Goal: Task Accomplishment & Management: Complete application form

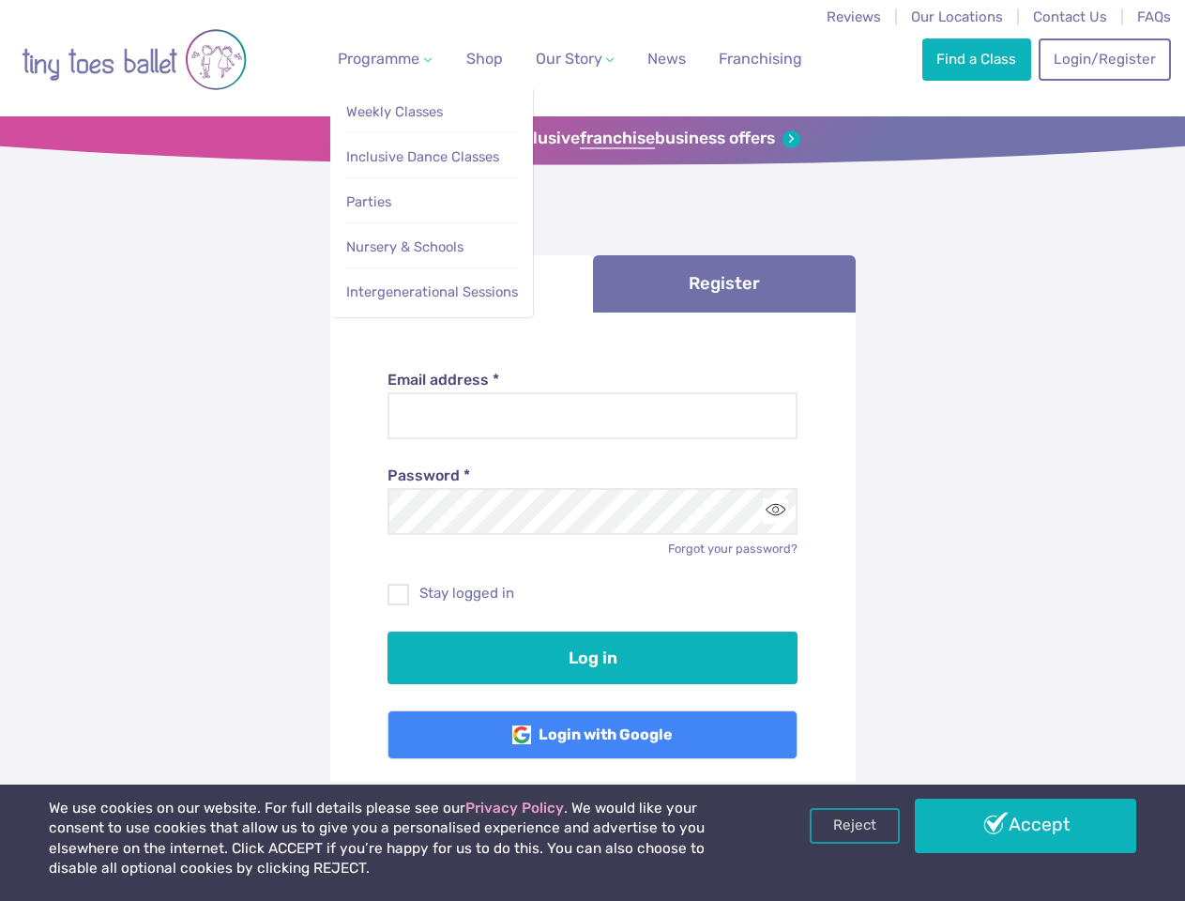
click at [381, 58] on span "Programme" at bounding box center [379, 59] width 82 height 18
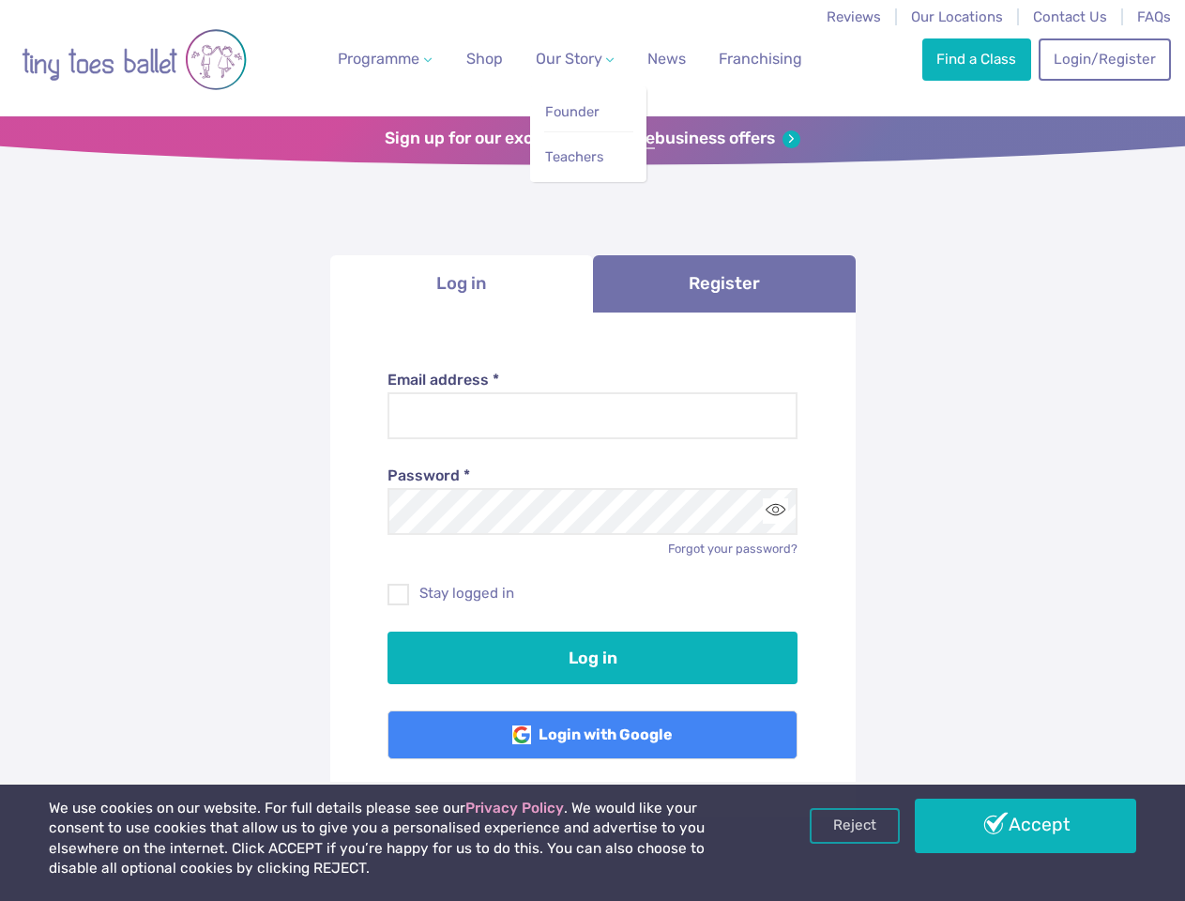
click at [558, 58] on span "Our Story" at bounding box center [569, 59] width 67 height 18
click at [592, 139] on li "Teachers" at bounding box center [588, 152] width 89 height 42
click at [462, 283] on li "Log in" at bounding box center [461, 283] width 263 height 57
click at [725, 283] on link "Register" at bounding box center [724, 283] width 263 height 57
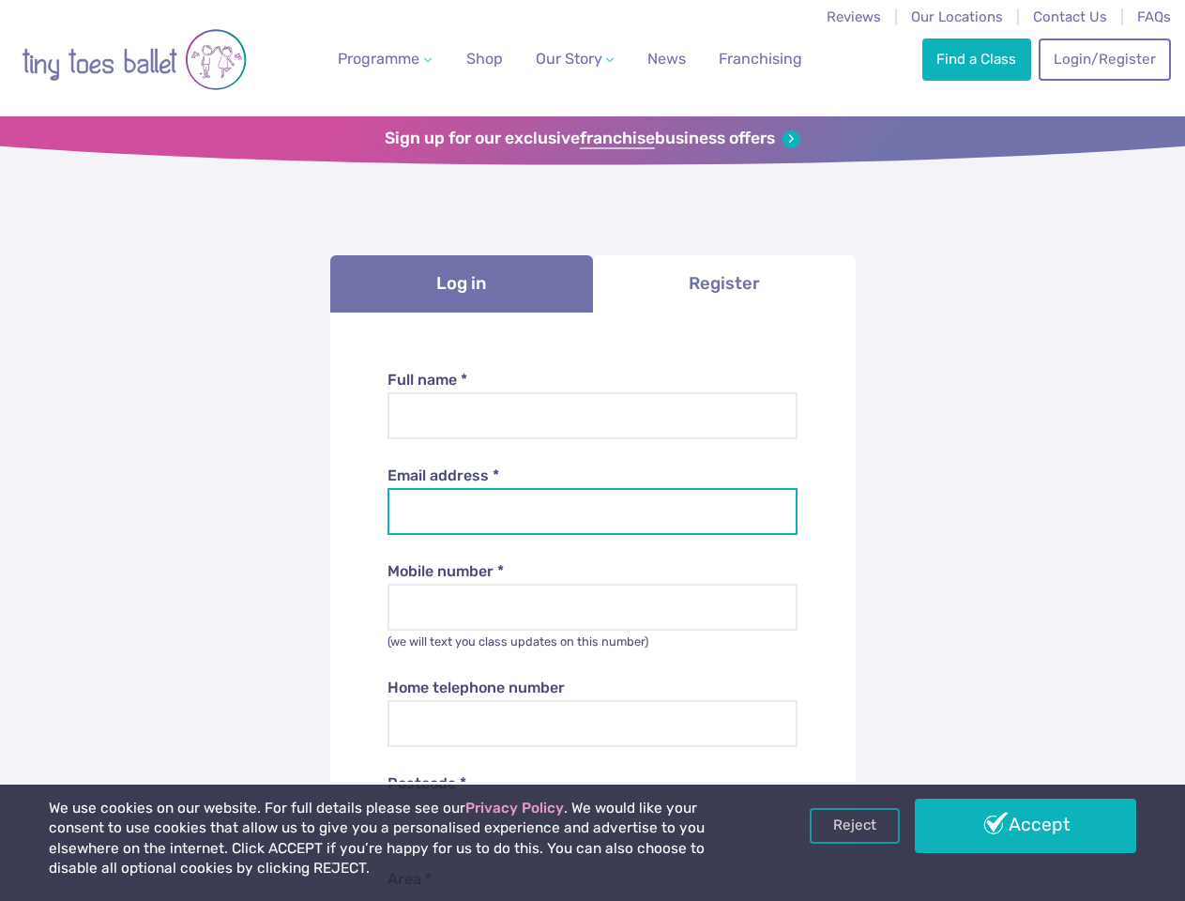
click at [775, 511] on input "Email address *" at bounding box center [593, 511] width 410 height 47
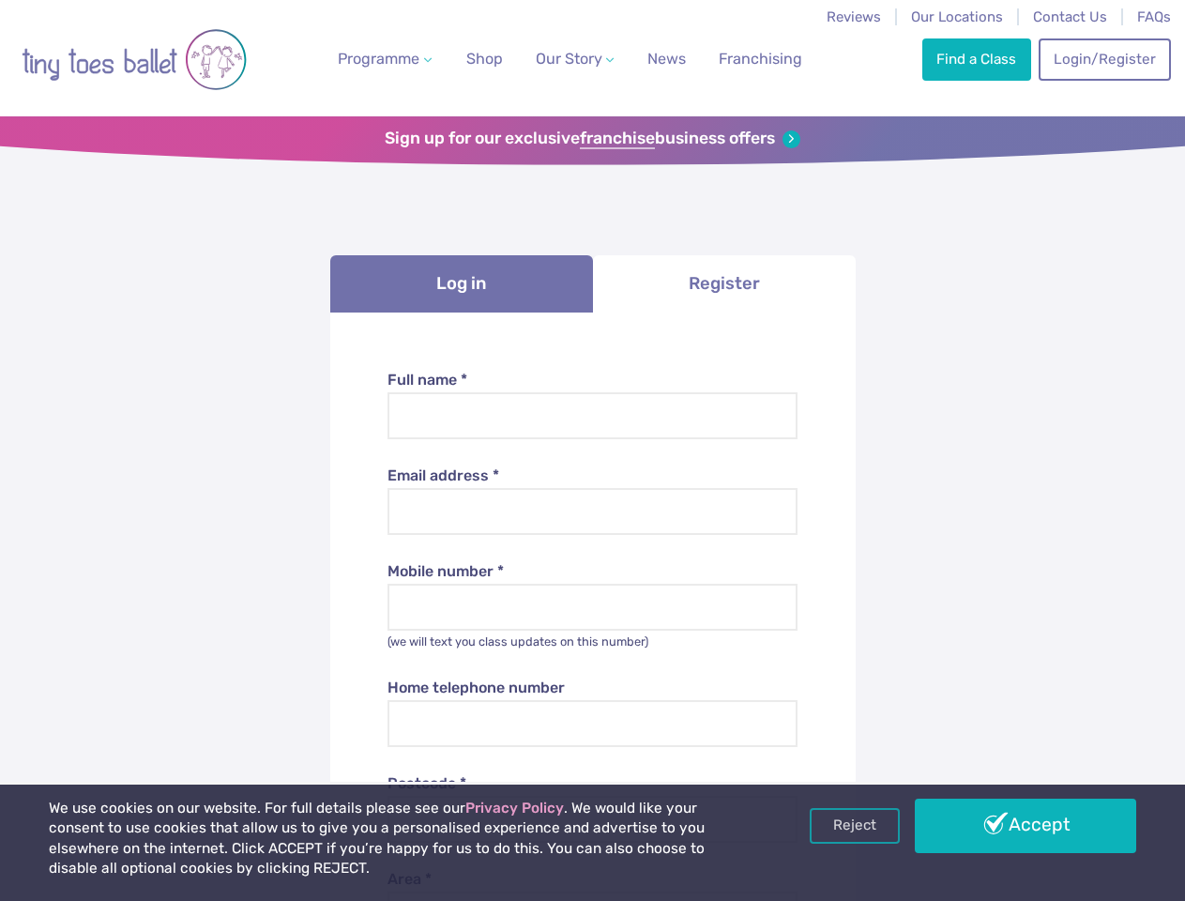
click at [855, 826] on link "Reject" at bounding box center [855, 826] width 90 height 36
